Goal: Check status

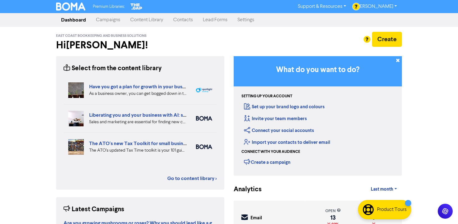
click at [107, 19] on link "Campaigns" at bounding box center [108, 20] width 34 height 12
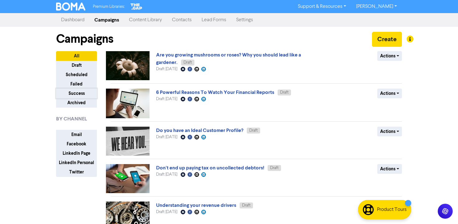
click at [81, 93] on button "Success" at bounding box center [76, 94] width 41 height 10
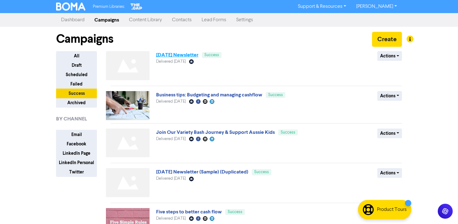
click at [187, 53] on link "[DATE] Newsletter" at bounding box center [177, 55] width 42 height 6
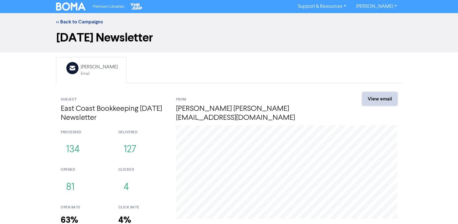
click at [377, 100] on link "View email" at bounding box center [380, 98] width 35 height 13
